Goal: Information Seeking & Learning: Learn about a topic

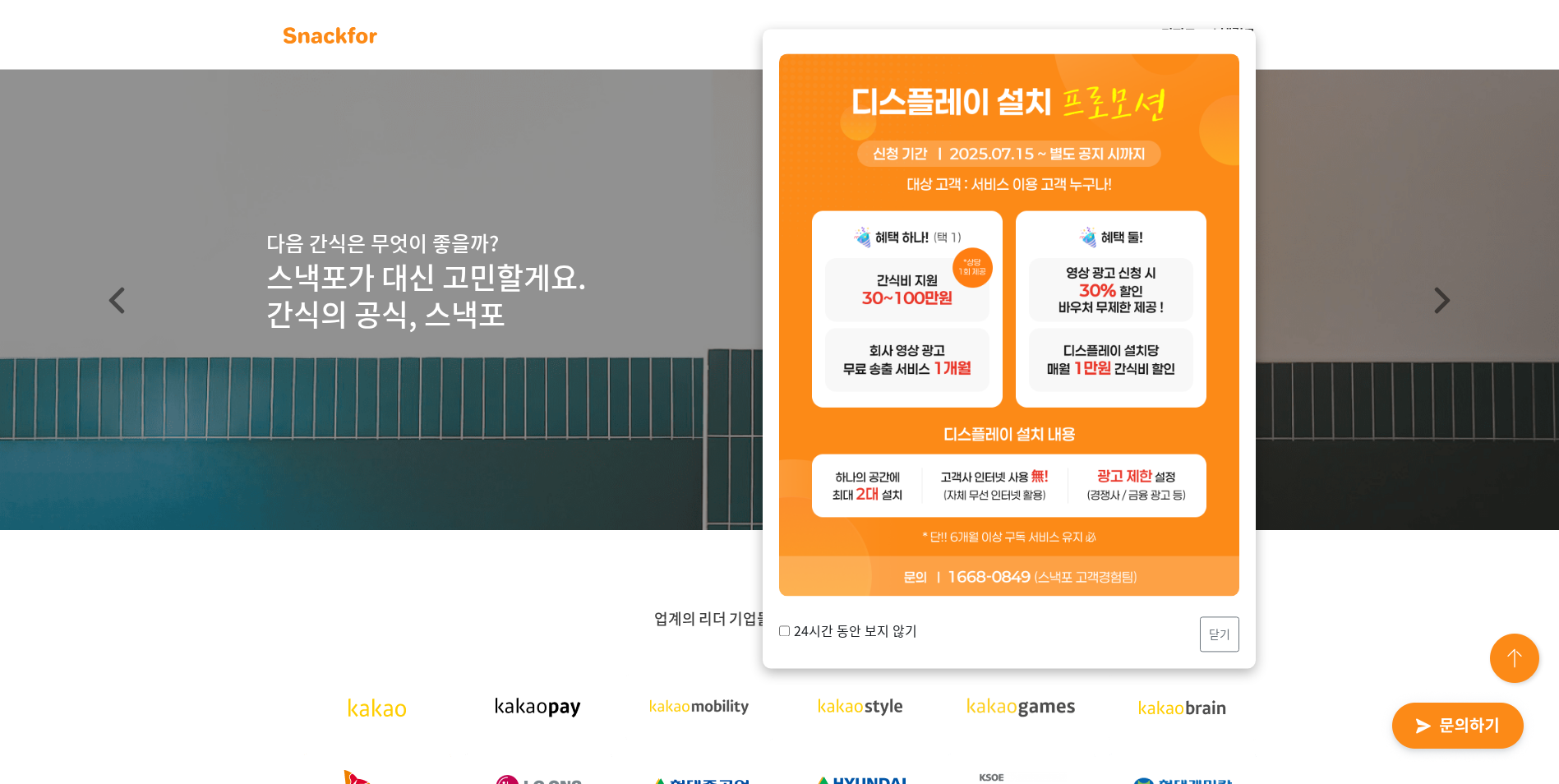
click at [783, 632] on input "24시간 동안 보지 않기" at bounding box center [784, 630] width 11 height 11
checkbox input "true"
click at [1221, 632] on button "닫기" at bounding box center [1219, 633] width 40 height 36
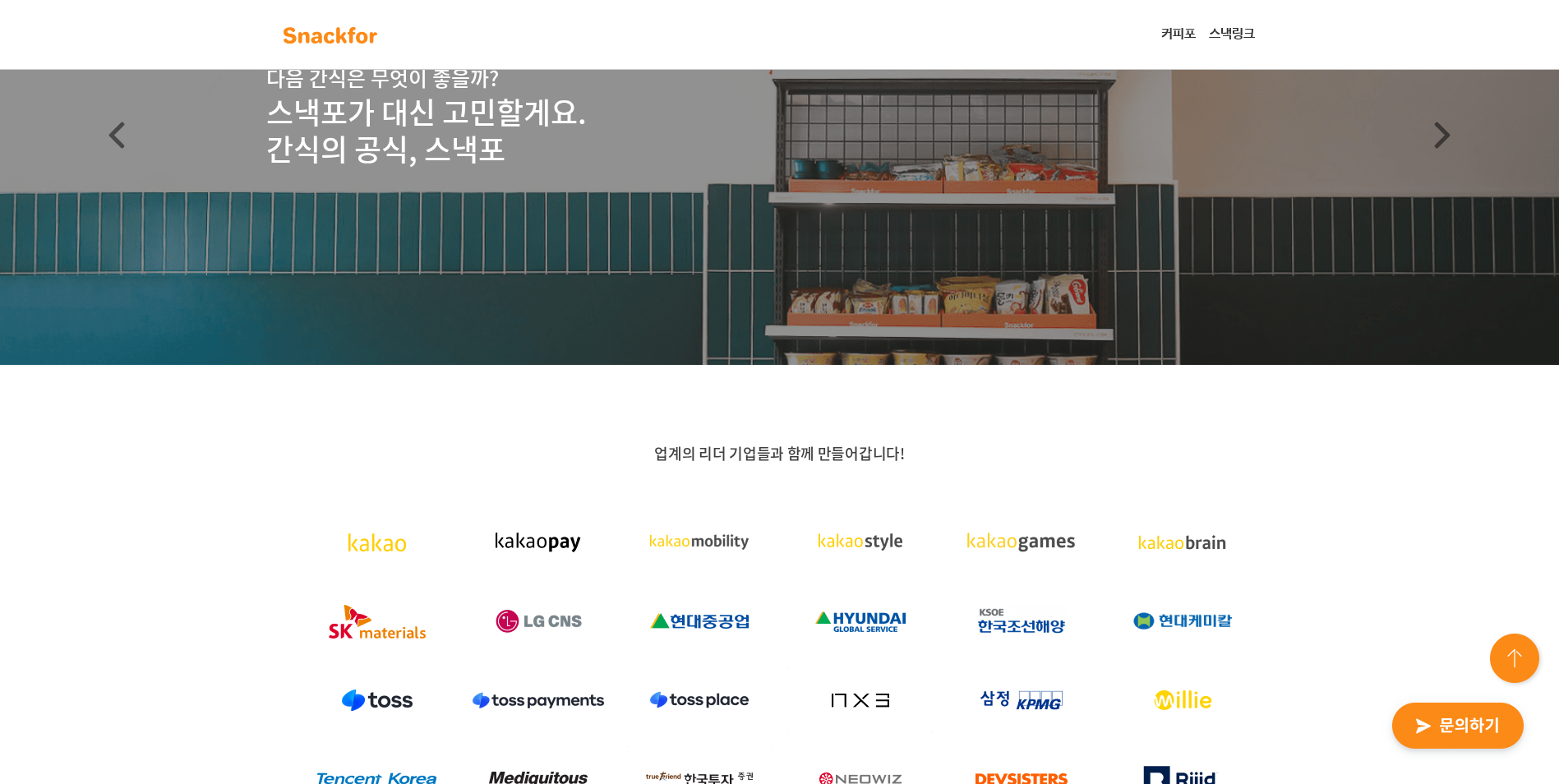
scroll to position [164, 0]
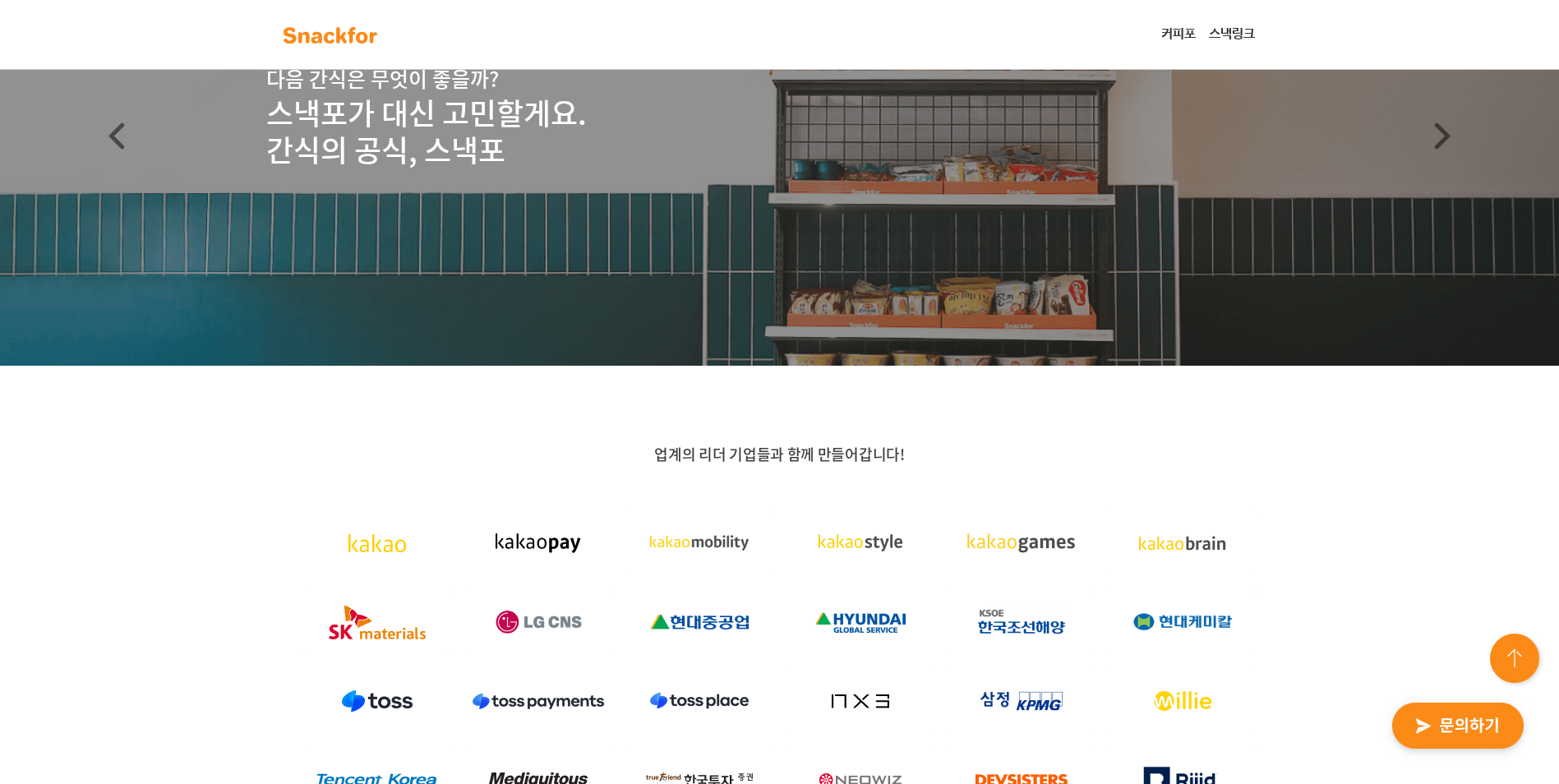
click at [1181, 34] on link "커피포" at bounding box center [1178, 35] width 47 height 33
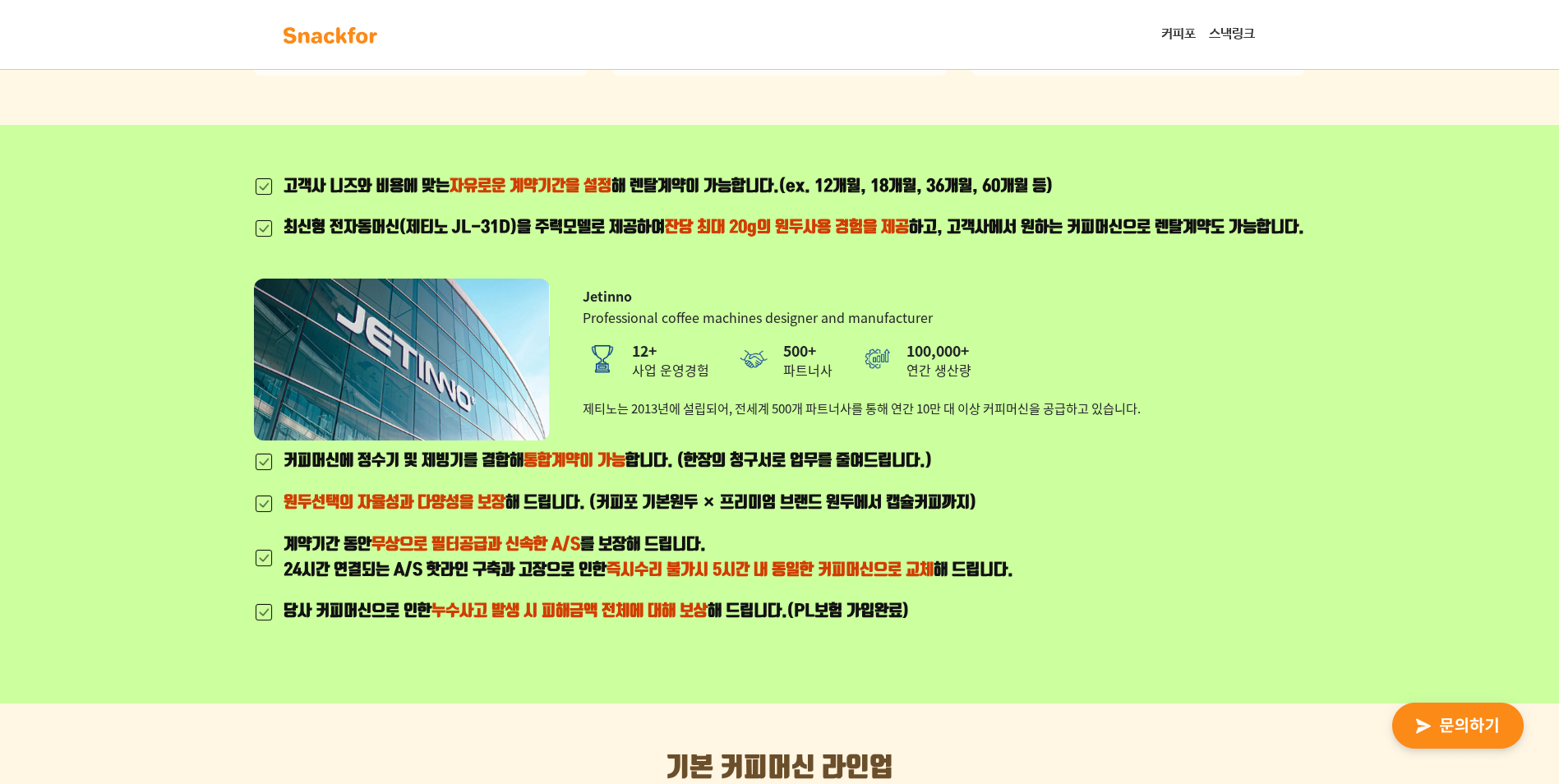
scroll to position [904, 0]
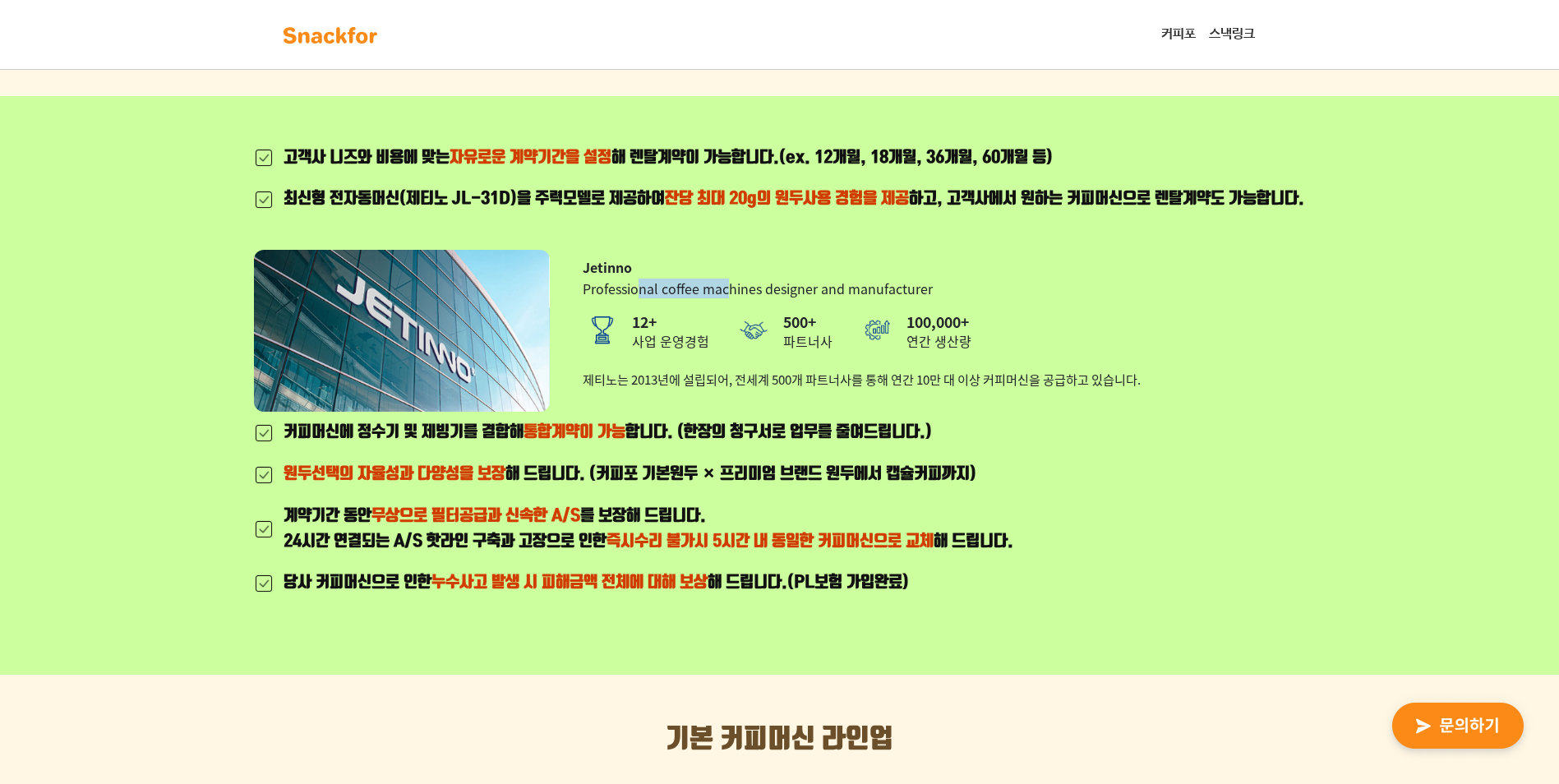
drag, startPoint x: 641, startPoint y: 317, endPoint x: 732, endPoint y: 322, distance: 91.1
click at [732, 298] on p "Professional coffee machines designer and manufacturer" at bounding box center [862, 288] width 558 height 19
drag, startPoint x: 732, startPoint y: 322, endPoint x: 770, endPoint y: 322, distance: 38.0
click at [770, 298] on p "Professional coffee machines designer and manufacturer" at bounding box center [862, 288] width 558 height 19
drag, startPoint x: 463, startPoint y: 459, endPoint x: 608, endPoint y: 458, distance: 145.0
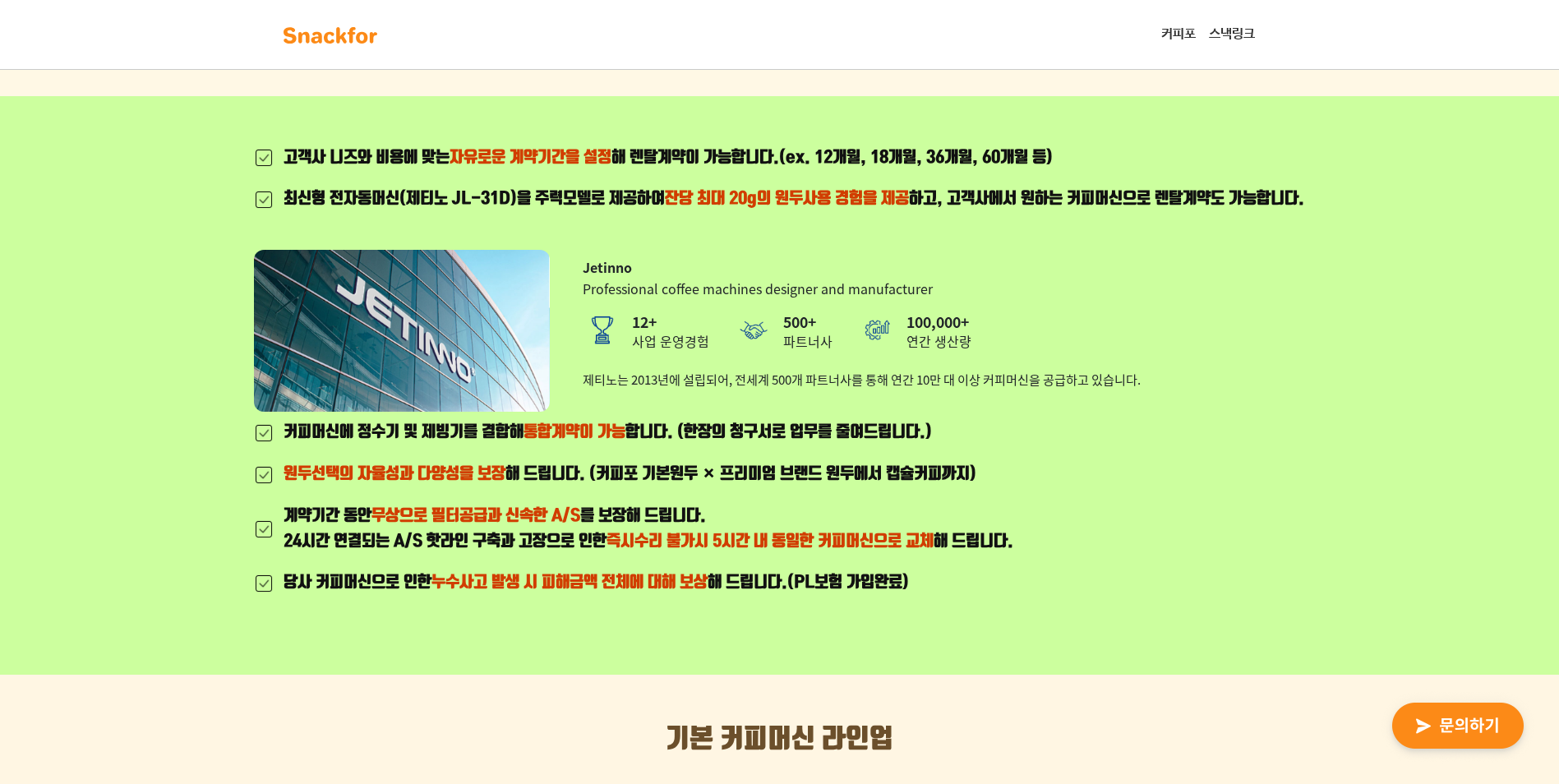
click at [608, 445] on div "커피머신에 정수기 및 제빙기를 결합해 통합계약이 가능 합니다. (한장의 청구서로 업무를 줄여드립니다.)" at bounding box center [649, 433] width 730 height 25
drag, startPoint x: 608, startPoint y: 458, endPoint x: 621, endPoint y: 479, distance: 24.7
click at [621, 479] on ul "커피머신에 정수기 및 제빙기를 결합해 통합계약이 가능 합니다. (한장의 청구서로 업무를 줄여드립니다.) 원두선택의 자율성과 다양성을 보장 해 …" at bounding box center [634, 516] width 759 height 192
drag, startPoint x: 727, startPoint y: 456, endPoint x: 828, endPoint y: 456, distance: 101.0
click at [828, 445] on div "커피머신에 정수기 및 제빙기를 결합해 통합계약이 가능 합니다. (한장의 청구서로 업무를 줄여드립니다.)" at bounding box center [649, 433] width 730 height 25
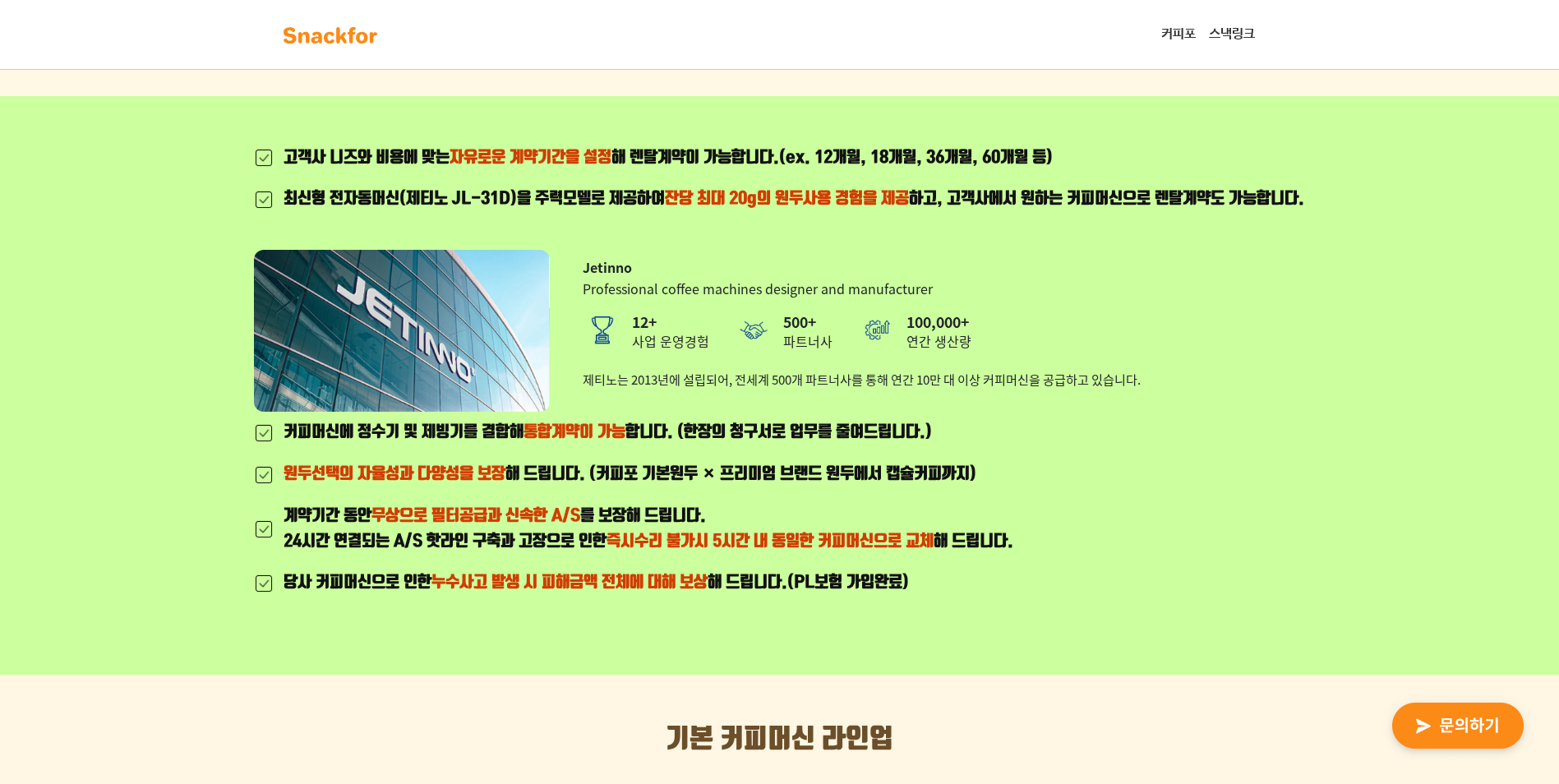
drag, startPoint x: 828, startPoint y: 456, endPoint x: 830, endPoint y: 475, distance: 19.1
click at [830, 475] on ul "커피머신에 정수기 및 제빙기를 결합해 통합계약이 가능 합니다. (한장의 청구서로 업무를 줄여드립니다.) 원두선택의 자율성과 다양성을 보장 해 …" at bounding box center [634, 516] width 759 height 192
drag, startPoint x: 383, startPoint y: 455, endPoint x: 481, endPoint y: 493, distance: 105.1
click at [481, 493] on ul "커피머신에 정수기 및 제빙기를 결합해 통합계약이 가능 합니다. (한장의 청구서로 업무를 줄여드립니다.) 원두선택의 자율성과 다양성을 보장 해 …" at bounding box center [634, 516] width 759 height 192
drag, startPoint x: 481, startPoint y: 493, endPoint x: 496, endPoint y: 511, distance: 23.4
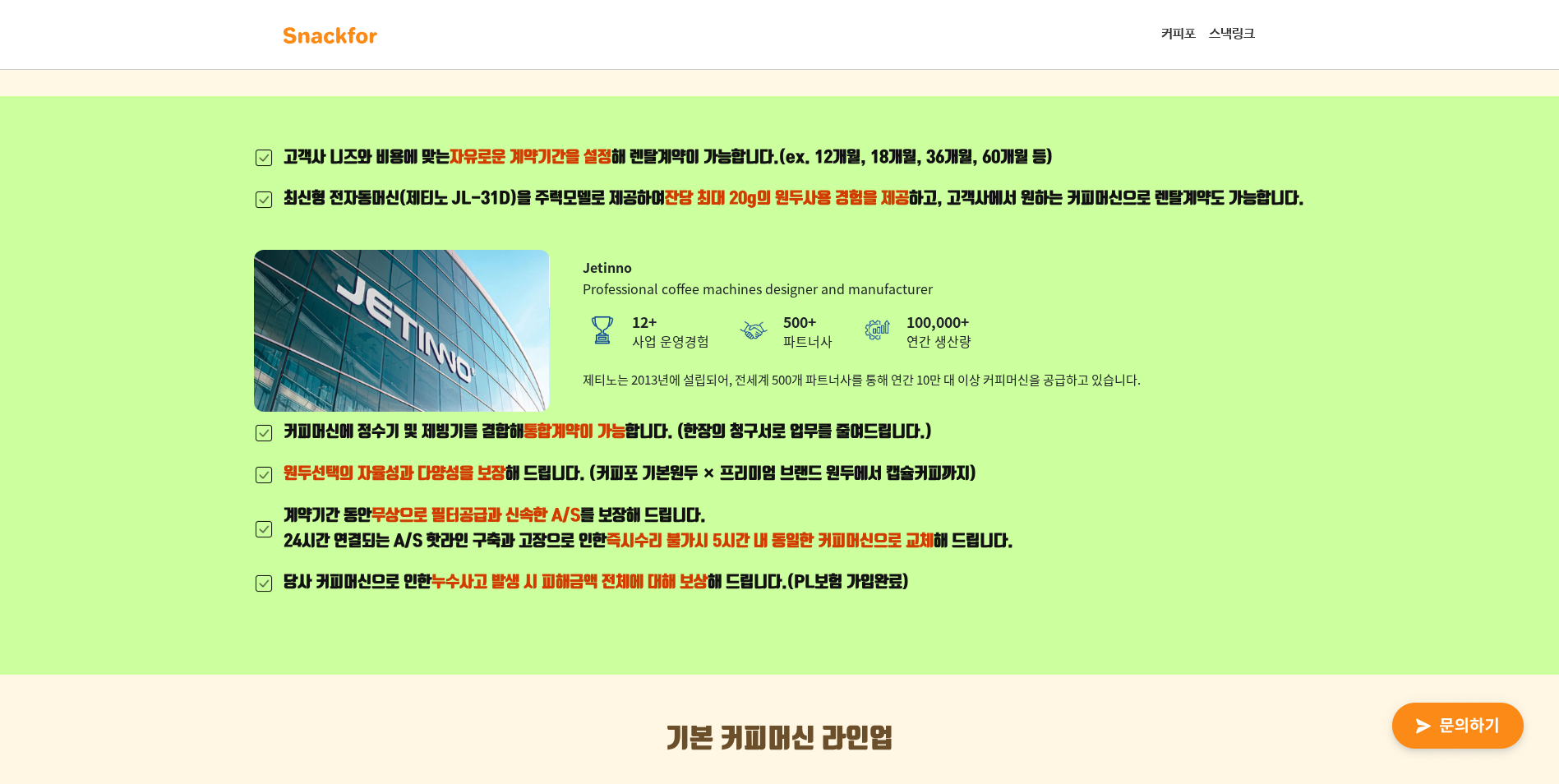
click at [496, 488] on div "원두선택의 자율성과 다양성을 보장 해 드립니다. (커피포 기본원두 × 프리미엄 브랜드 원두에서 캡슐커피까지)" at bounding box center [649, 474] width 730 height 25
drag, startPoint x: 487, startPoint y: 494, endPoint x: 604, endPoint y: 492, distance: 117.0
click at [604, 488] on div "원두선택의 자율성과 다양성을 보장 해 드립니다. (커피포 기본원두 × 프리미엄 브랜드 원두에서 캡슐커피까지)" at bounding box center [649, 474] width 730 height 25
drag, startPoint x: 604, startPoint y: 492, endPoint x: 668, endPoint y: 495, distance: 64.1
click at [668, 488] on div "원두선택의 자율성과 다양성을 보장 해 드립니다. (커피포 기본원두 × 프리미엄 브랜드 원두에서 캡슐커피까지)" at bounding box center [649, 474] width 730 height 25
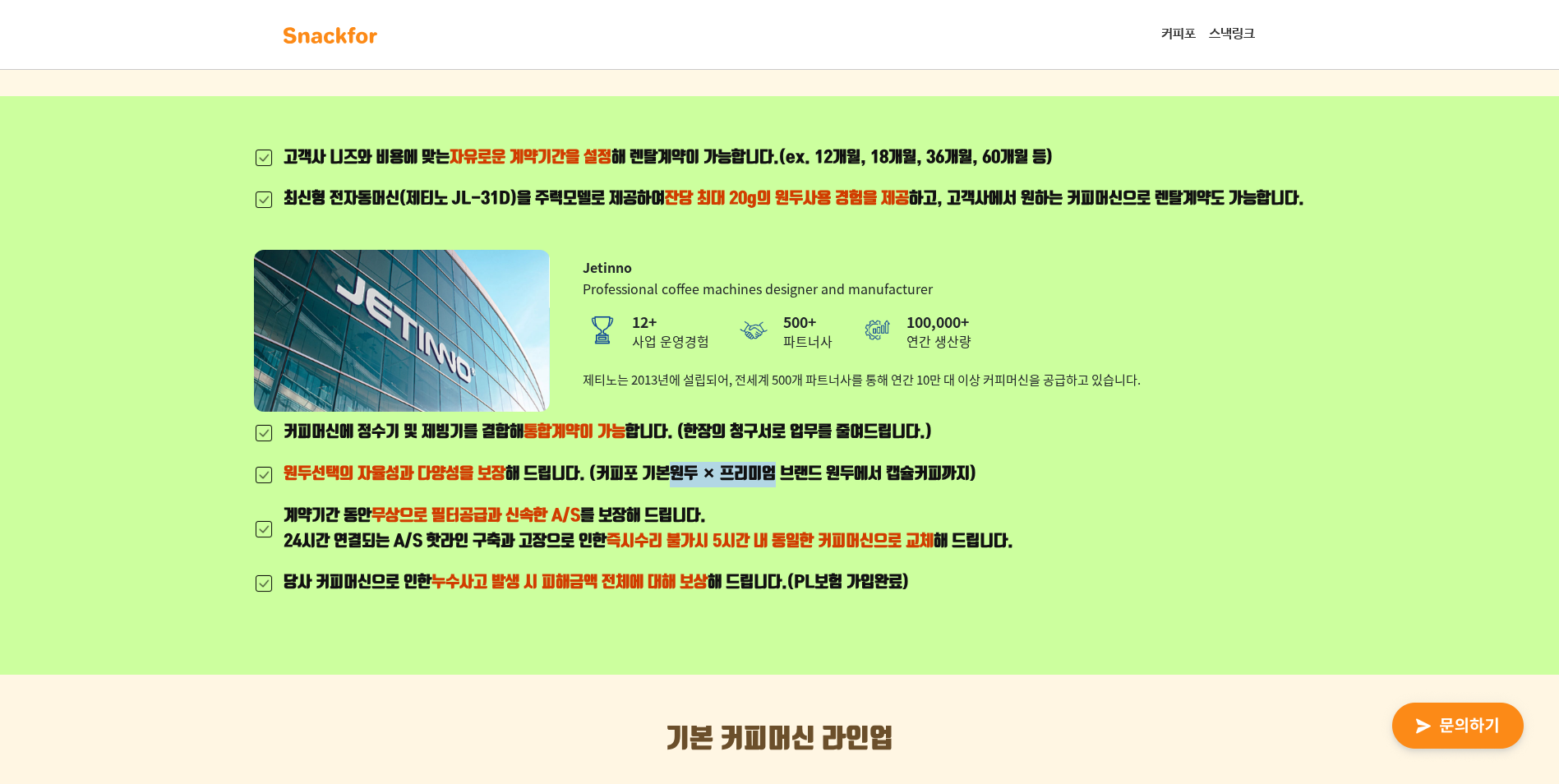
drag, startPoint x: 675, startPoint y: 496, endPoint x: 784, endPoint y: 497, distance: 109.0
click at [784, 488] on div "원두선택의 자율성과 다양성을 보장 해 드립니다. (커피포 기본원두 × 프리미엄 브랜드 원두에서 캡슐커피까지)" at bounding box center [649, 474] width 730 height 25
drag, startPoint x: 396, startPoint y: 535, endPoint x: 607, endPoint y: 558, distance: 212.2
click at [607, 554] on div "계약기간 동안 무상으로 필터공급과 신속한 A/S 를 보장해 드립니다. 24시간 연결되는 A/S 핫라인 구축과 고장으로 인한 즉시수리 불가시 5…" at bounding box center [649, 529] width 730 height 50
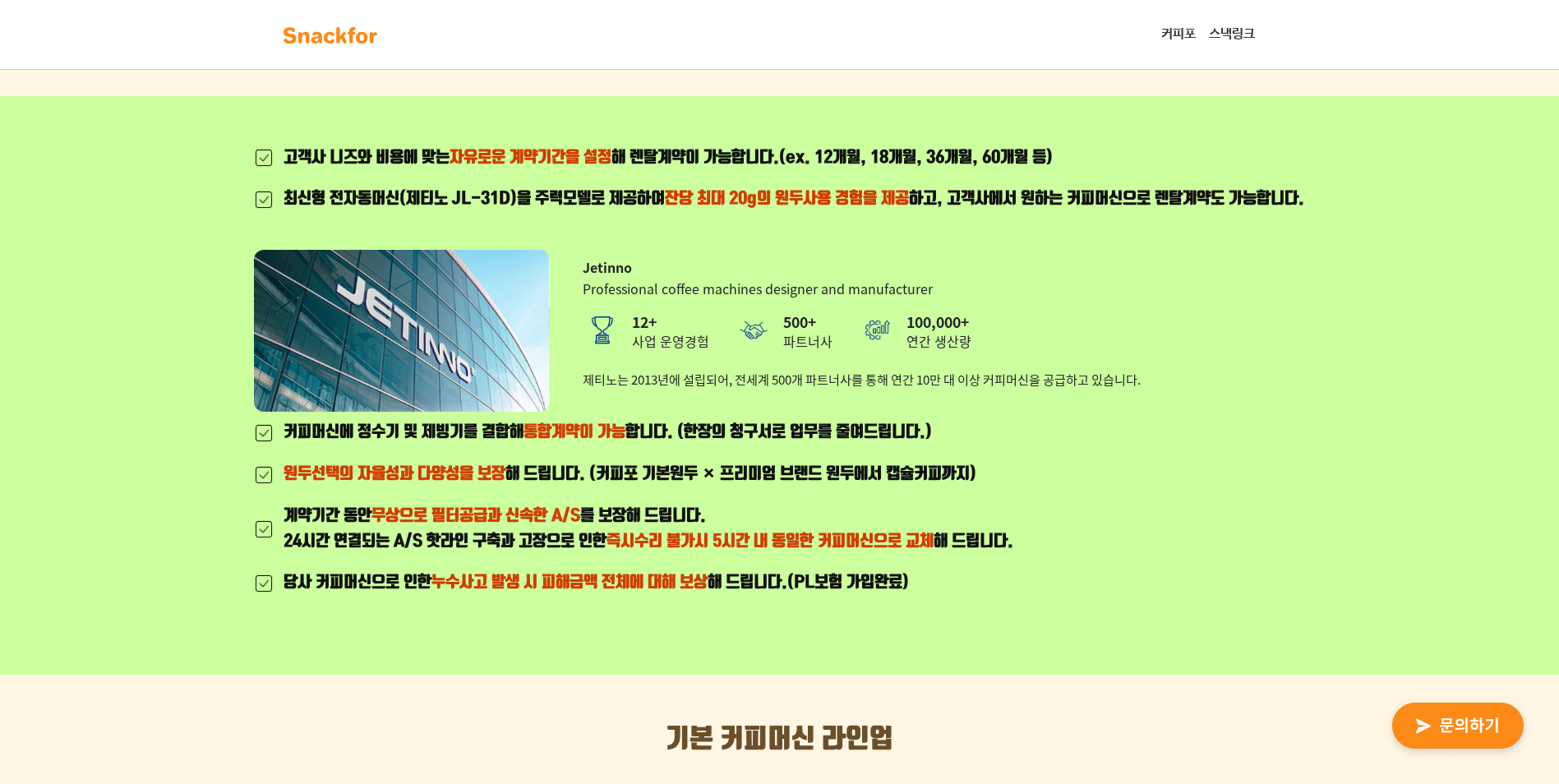
drag, startPoint x: 607, startPoint y: 558, endPoint x: 608, endPoint y: 570, distance: 12.0
click at [608, 554] on div "계약기간 동안 무상으로 필터공급과 신속한 A/S 를 보장해 드립니다. 24시간 연결되는 A/S 핫라인 구축과 고장으로 인한 즉시수리 불가시 5…" at bounding box center [649, 529] width 730 height 50
drag, startPoint x: 449, startPoint y: 538, endPoint x: 560, endPoint y: 541, distance: 111.0
click at [560, 526] on span "무상으로 필터공급과 신속한 A/S" at bounding box center [476, 516] width 209 height 19
drag, startPoint x: 560, startPoint y: 541, endPoint x: 567, endPoint y: 578, distance: 37.7
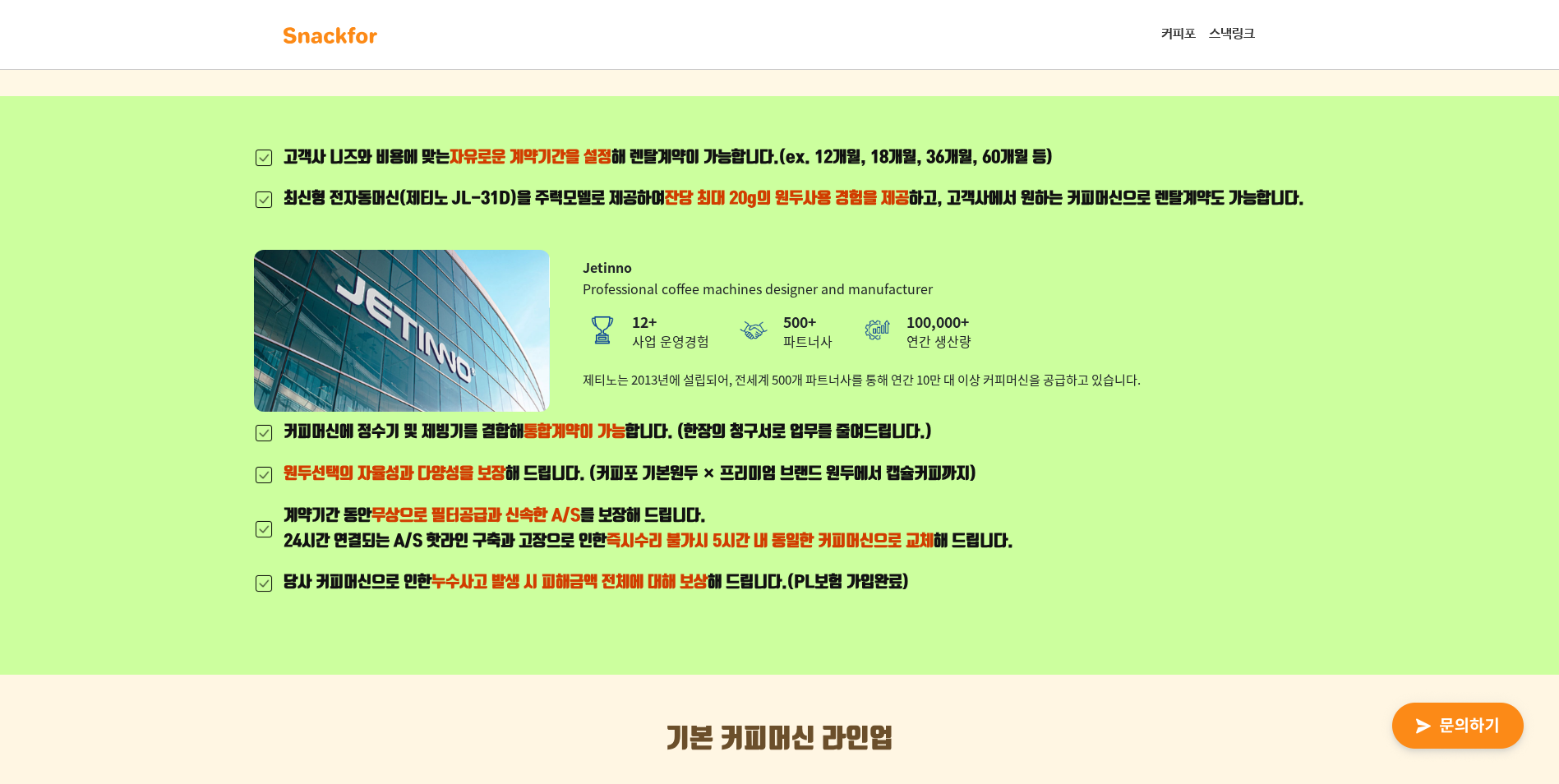
click at [567, 554] on div "계약기간 동안 무상으로 필터공급과 신속한 A/S 를 보장해 드립니다. 24시간 연결되는 A/S 핫라인 구축과 고장으로 인한 즉시수리 불가시 5…" at bounding box center [649, 529] width 730 height 50
drag, startPoint x: 522, startPoint y: 538, endPoint x: 609, endPoint y: 560, distance: 89.7
click at [609, 554] on div "계약기간 동안 무상으로 필터공급과 신속한 A/S 를 보장해 드립니다. 24시간 연결되는 A/S 핫라인 구축과 고장으로 인한 즉시수리 불가시 5…" at bounding box center [649, 529] width 730 height 50
drag, startPoint x: 609, startPoint y: 560, endPoint x: 616, endPoint y: 591, distance: 31.8
click at [616, 591] on ul "커피머신에 정수기 및 제빙기를 결합해 통합계약이 가능 합니다. (한장의 청구서로 업무를 줄여드립니다.) 원두선택의 자율성과 다양성을 보장 해 …" at bounding box center [634, 516] width 759 height 192
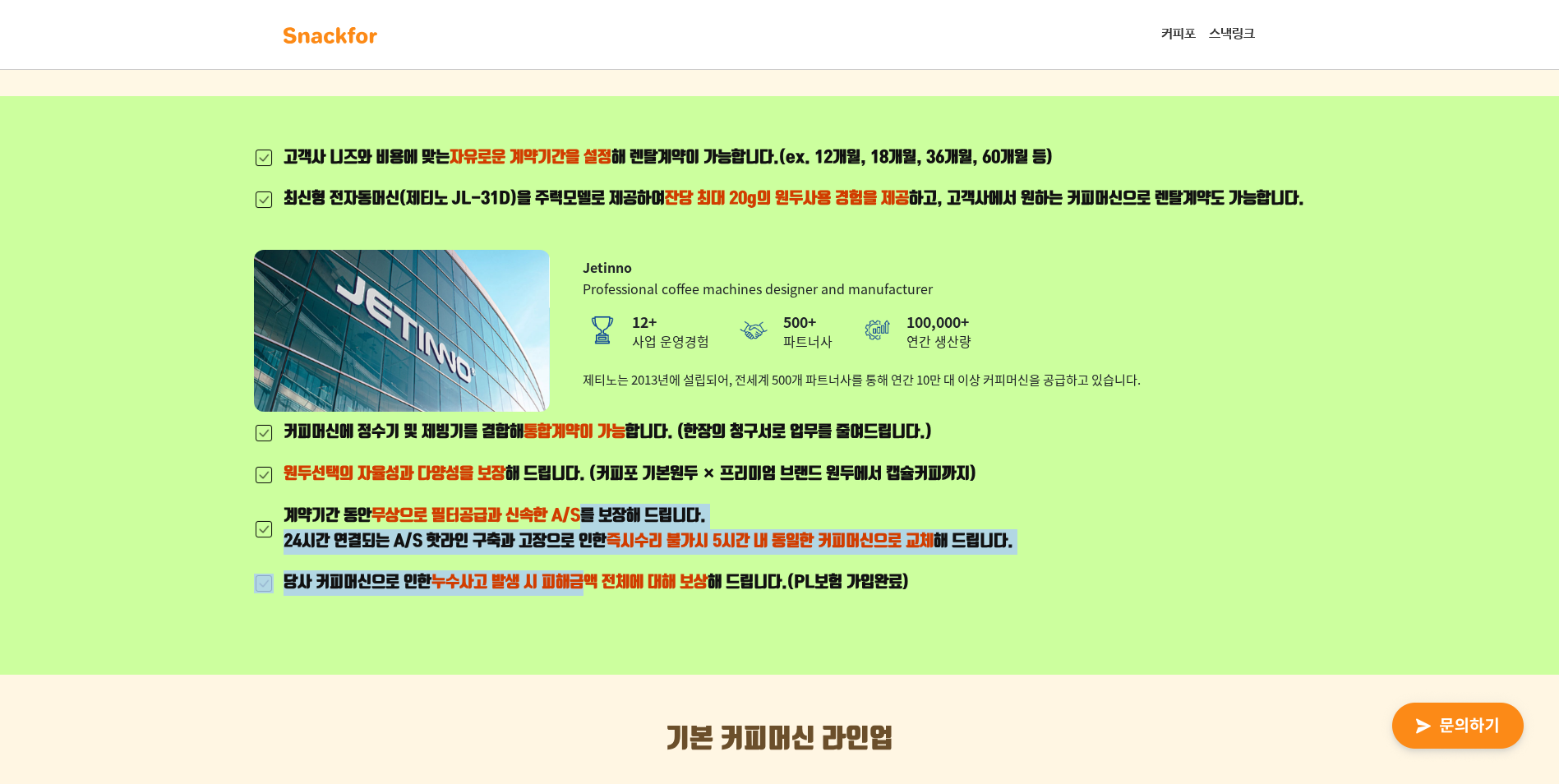
drag, startPoint x: 592, startPoint y: 538, endPoint x: 593, endPoint y: 601, distance: 63.0
click at [593, 601] on ul "커피머신에 정수기 및 제빙기를 결합해 통합계약이 가능 합니다. (한장의 청구서로 업무를 줄여드립니다.) 원두선택의 자율성과 다양성을 보장 해 …" at bounding box center [634, 516] width 759 height 192
drag, startPoint x: 593, startPoint y: 601, endPoint x: 599, endPoint y: 630, distance: 29.6
click at [599, 612] on ul "커피머신에 정수기 및 제빙기를 결합해 통합계약이 가능 합니다. (한장의 청구서로 업무를 줄여드립니다.) 원두선택의 자율성과 다양성을 보장 해 …" at bounding box center [634, 516] width 759 height 192
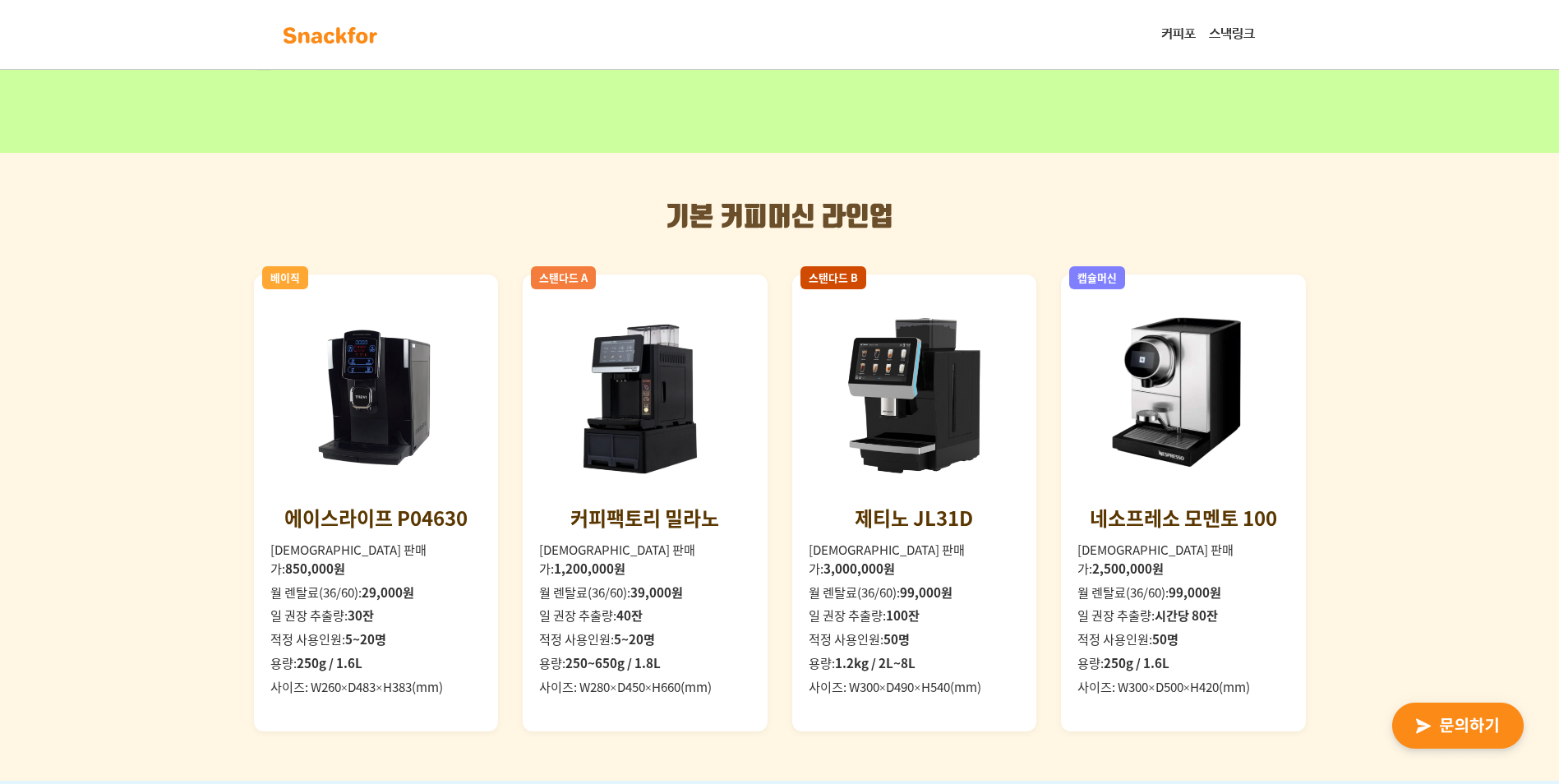
scroll to position [1227, 0]
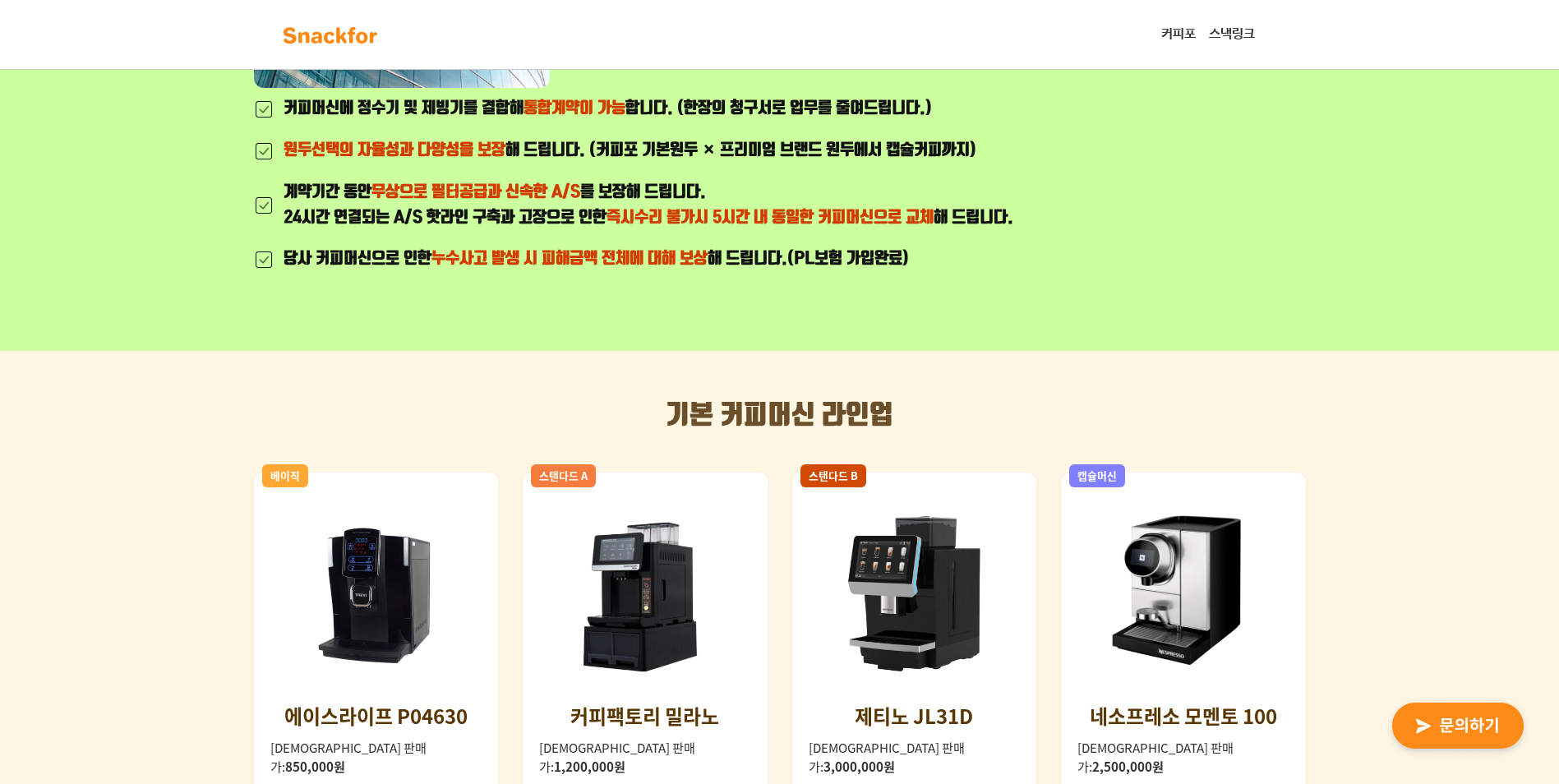
click at [522, 432] on h2 "기본 커피머신 라인업" at bounding box center [780, 415] width 1052 height 31
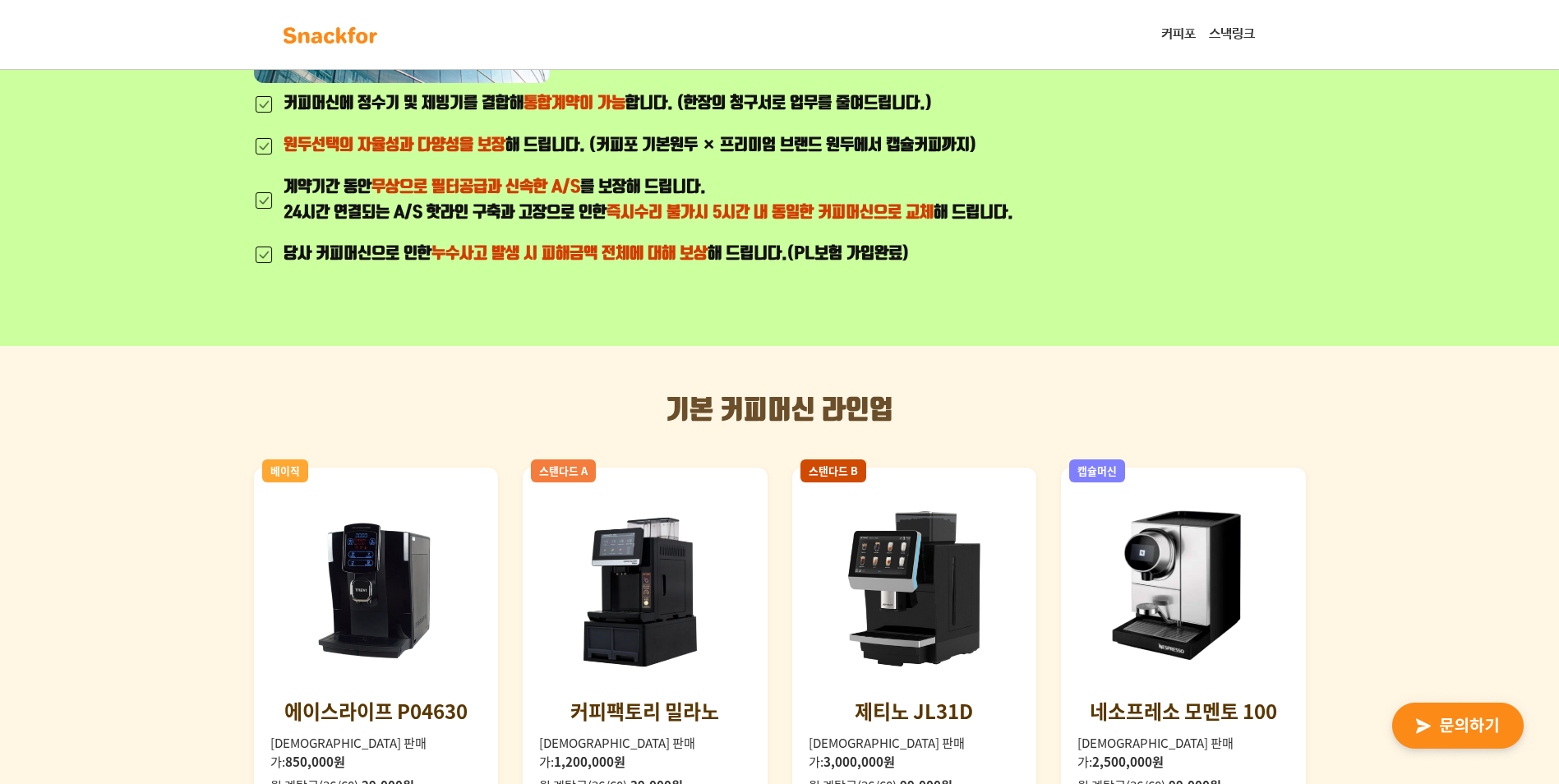
scroll to position [1643, 0]
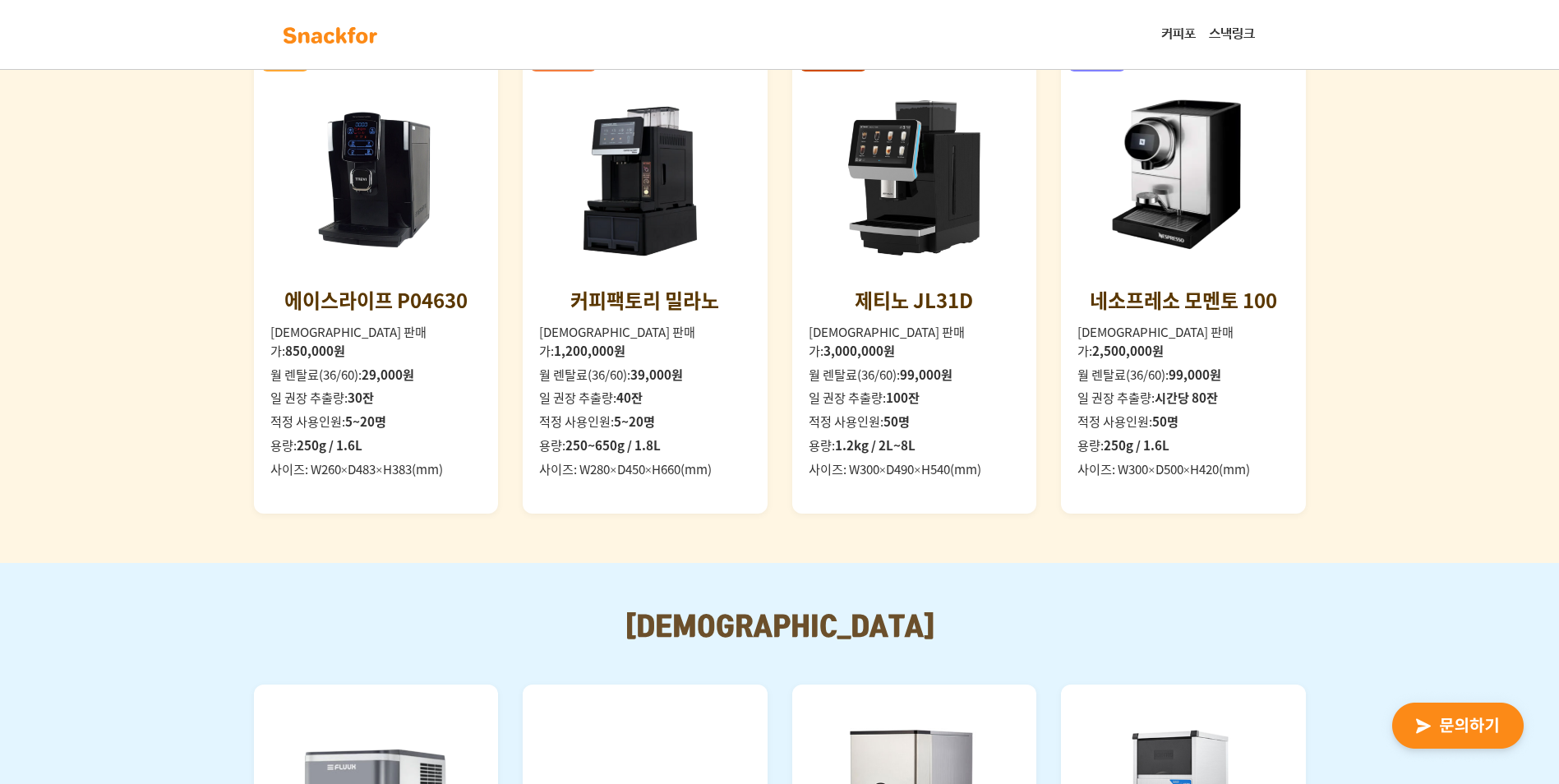
click at [506, 416] on div "베이직 에이스라이프 P04630 일시불 판매가: 850,000원 월 렌탈료(36/60): 29,000원 일 권장 추출량: 30잔 적정 사용인원…" at bounding box center [780, 285] width 1052 height 456
